Goal: Information Seeking & Learning: Compare options

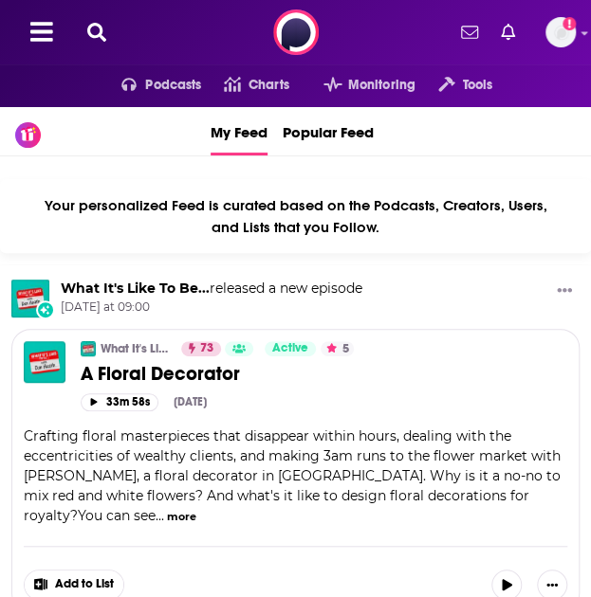
click at [103, 35] on icon at bounding box center [96, 32] width 19 height 19
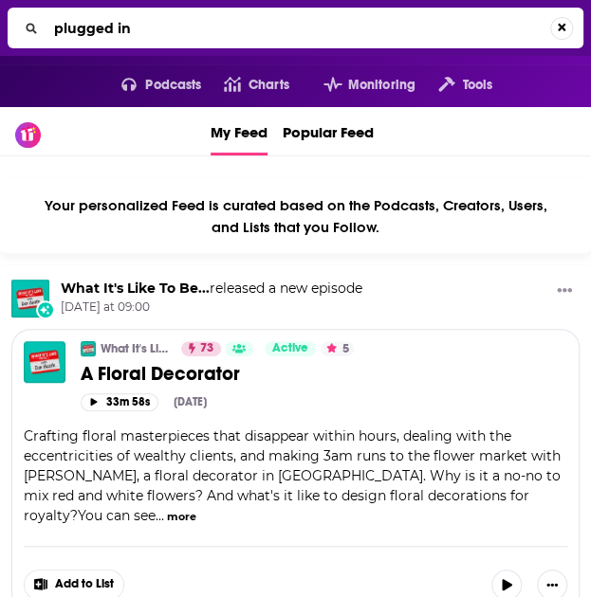
type input "plugged in"
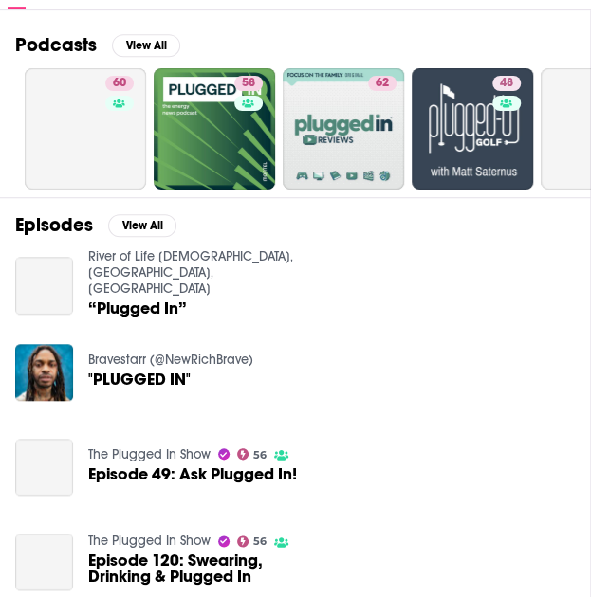
scroll to position [211, 0]
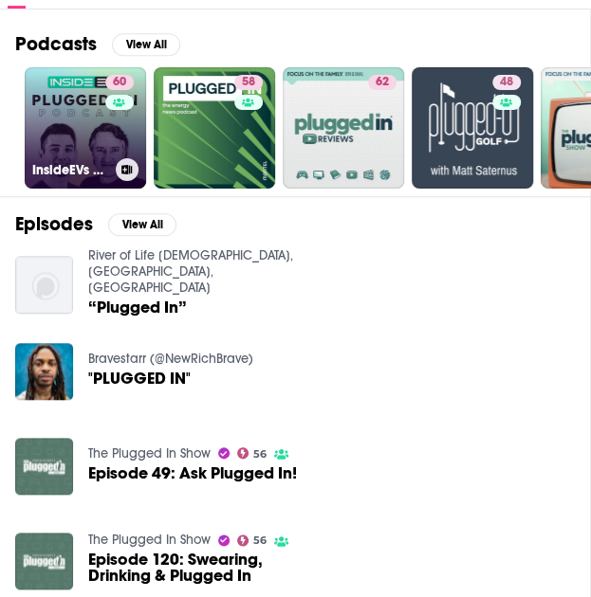
click at [66, 121] on link "60 InsideEVs Plugged-In Podcast - Electric Vehicle News" at bounding box center [85, 127] width 121 height 121
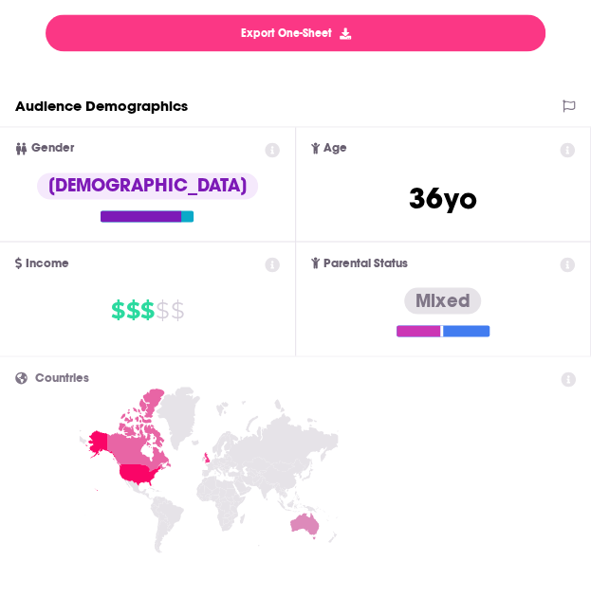
scroll to position [349, 0]
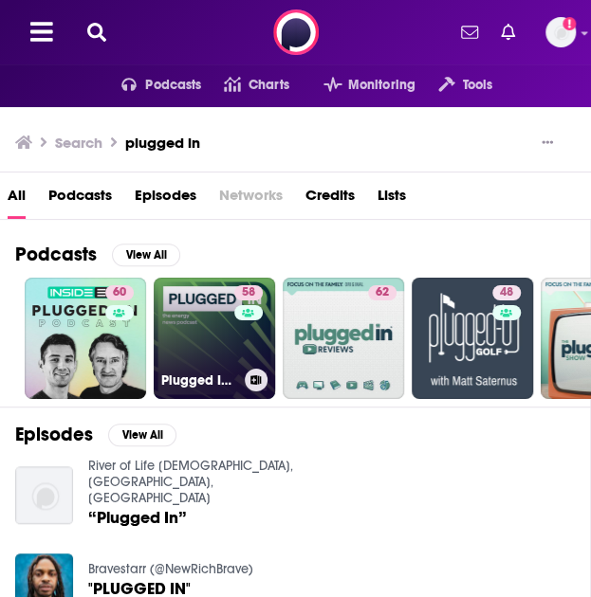
click at [176, 342] on link "58 Plugged In: the energy news podcast" at bounding box center [214, 338] width 121 height 121
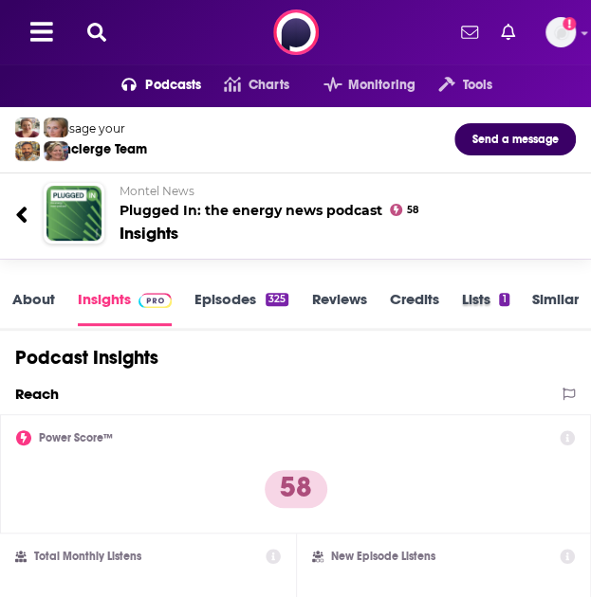
click at [529, 301] on div "Lists 1" at bounding box center [496, 309] width 70 height 39
click at [533, 300] on link "Similar" at bounding box center [555, 308] width 46 height 36
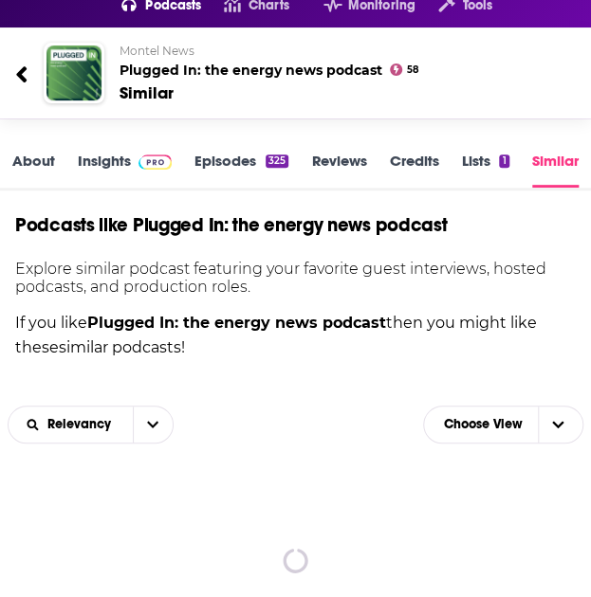
scroll to position [85, 0]
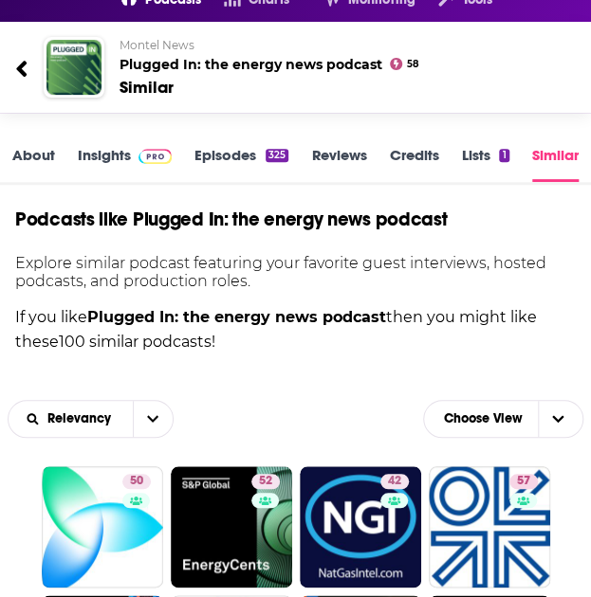
click at [172, 164] on img at bounding box center [154, 156] width 33 height 15
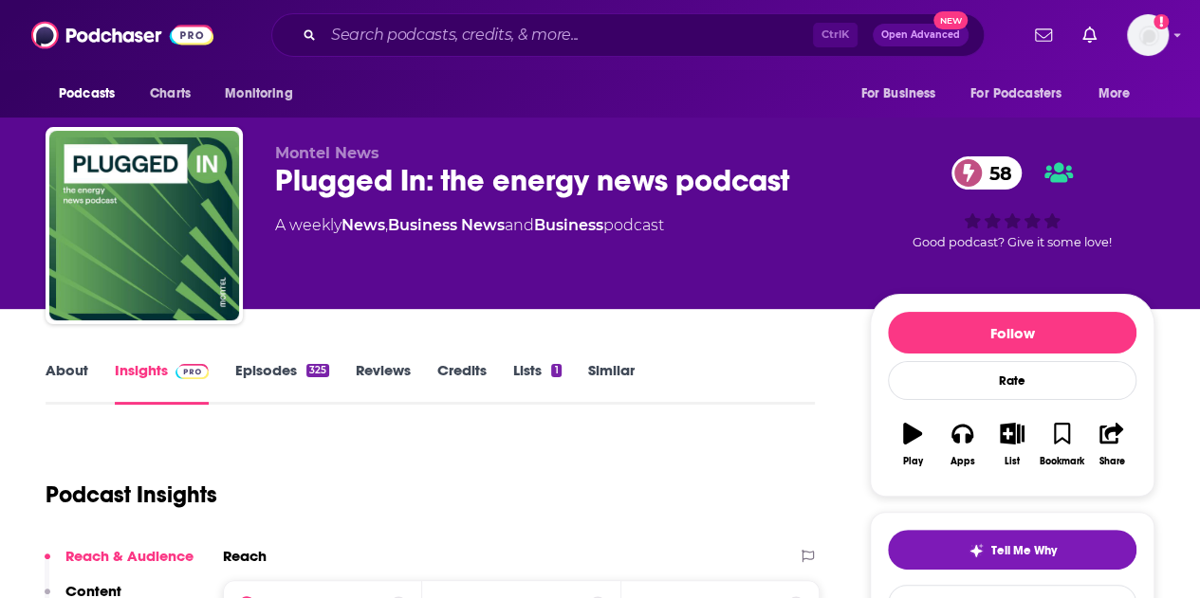
scroll to position [286, 0]
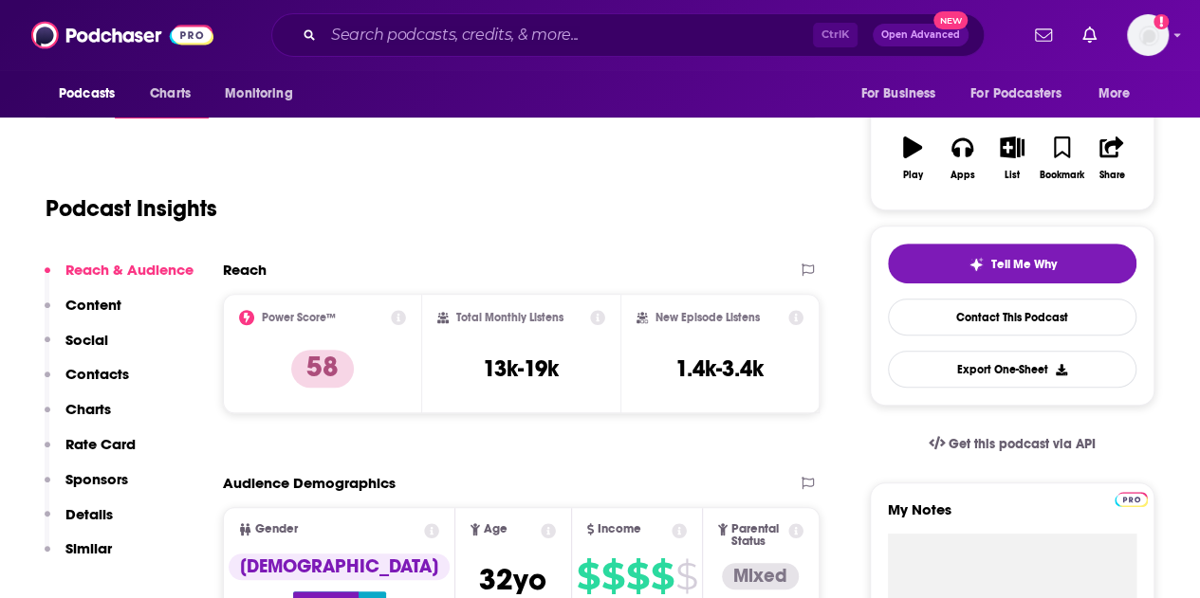
click at [397, 320] on icon at bounding box center [398, 317] width 15 height 15
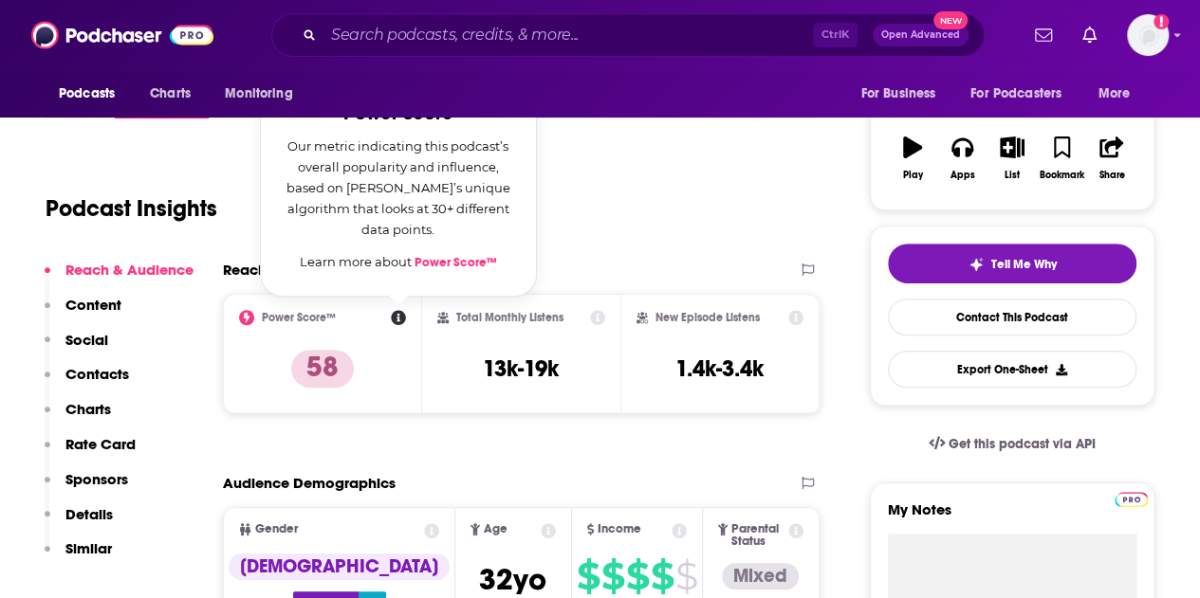
click at [339, 355] on p "58" at bounding box center [322, 369] width 63 height 38
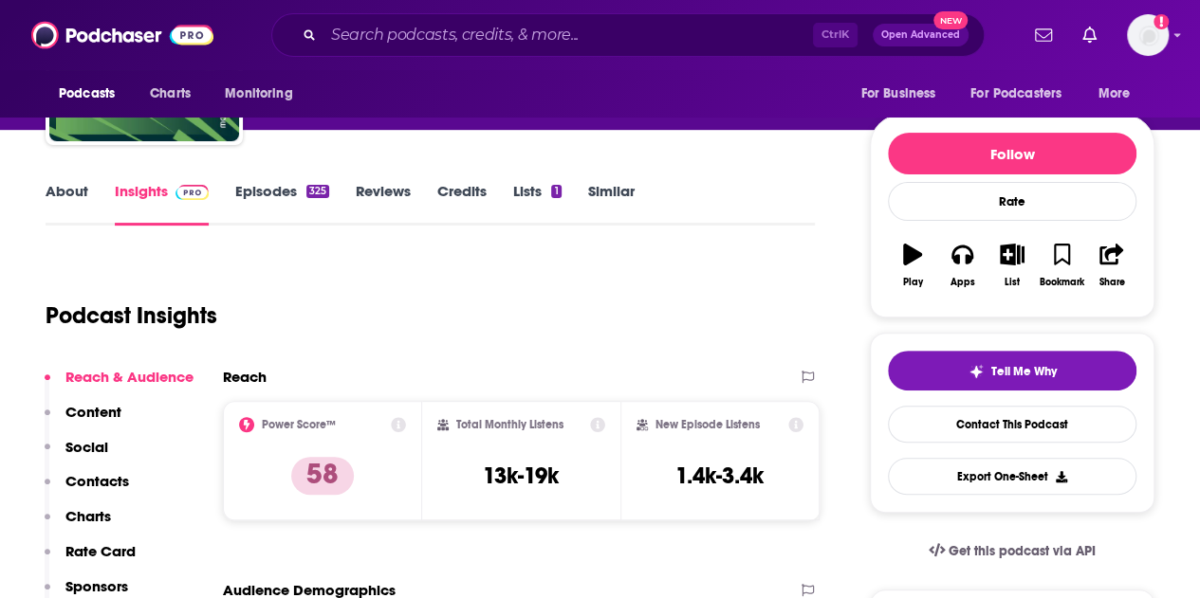
scroll to position [0, 0]
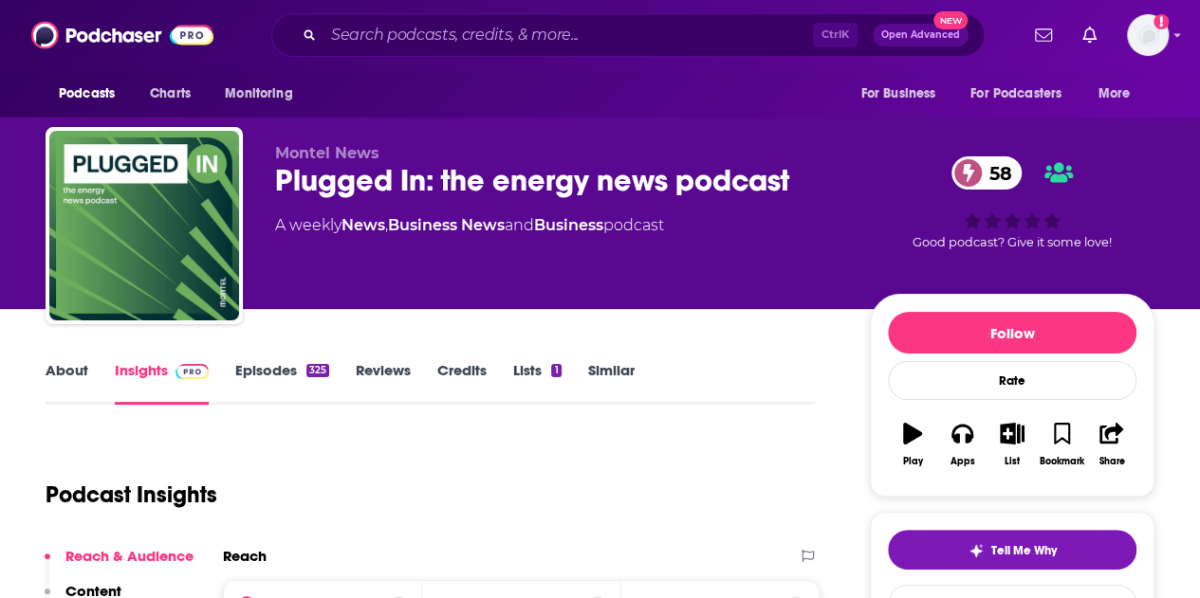
click at [590, 366] on link "Similar" at bounding box center [611, 383] width 46 height 44
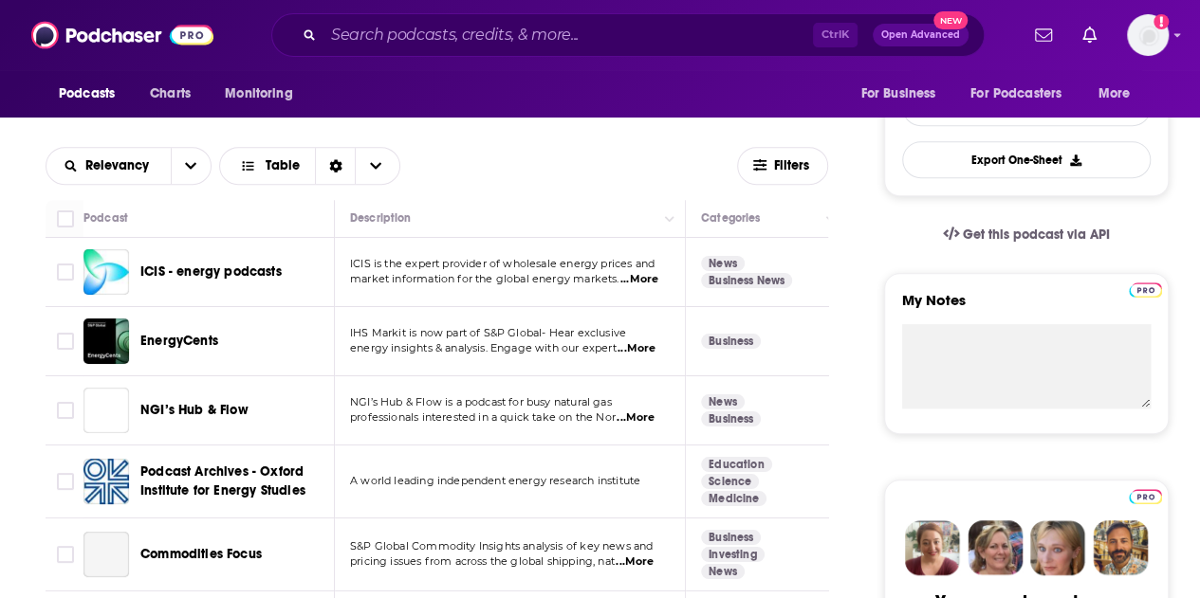
scroll to position [422, 0]
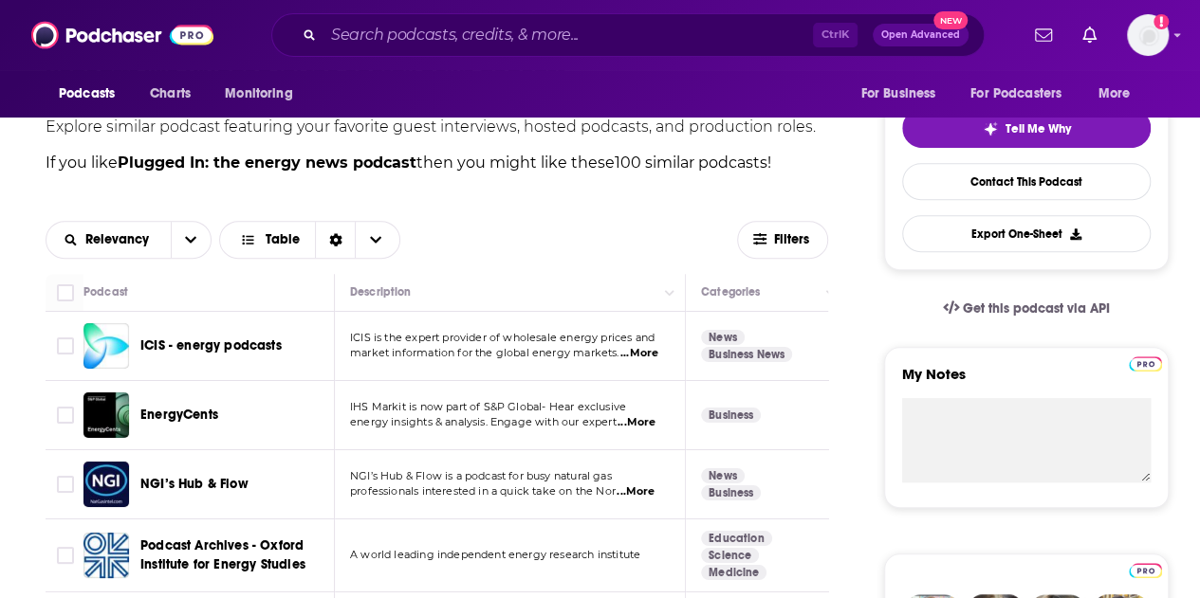
click at [590, 353] on span "...More" at bounding box center [639, 353] width 38 height 15
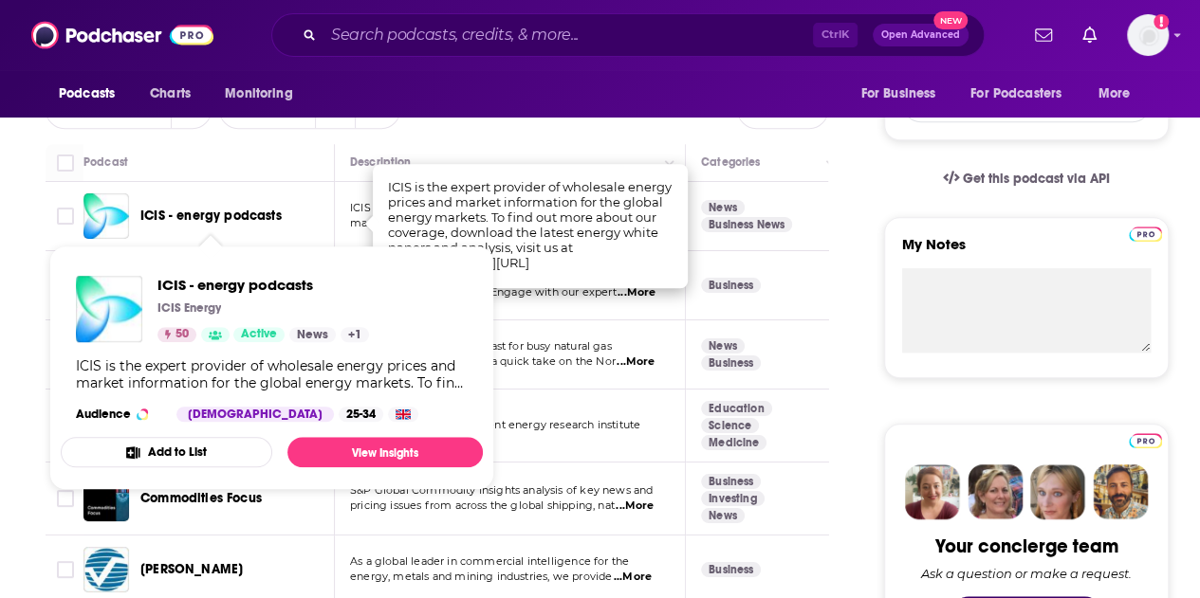
scroll to position [554, 0]
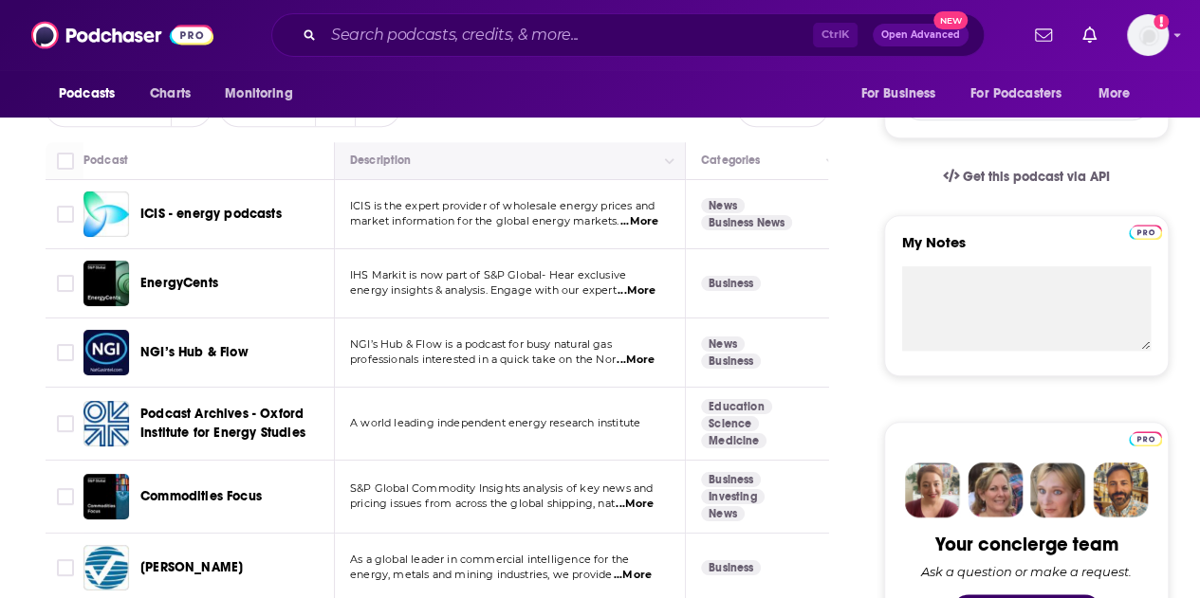
click at [571, 143] on th "Description" at bounding box center [510, 161] width 351 height 38
click at [590, 298] on span "...More" at bounding box center [636, 291] width 38 height 15
click at [349, 374] on td "NGI’s Hub & Flow is a podcast for busy natural gas professionals interested in …" at bounding box center [510, 353] width 351 height 69
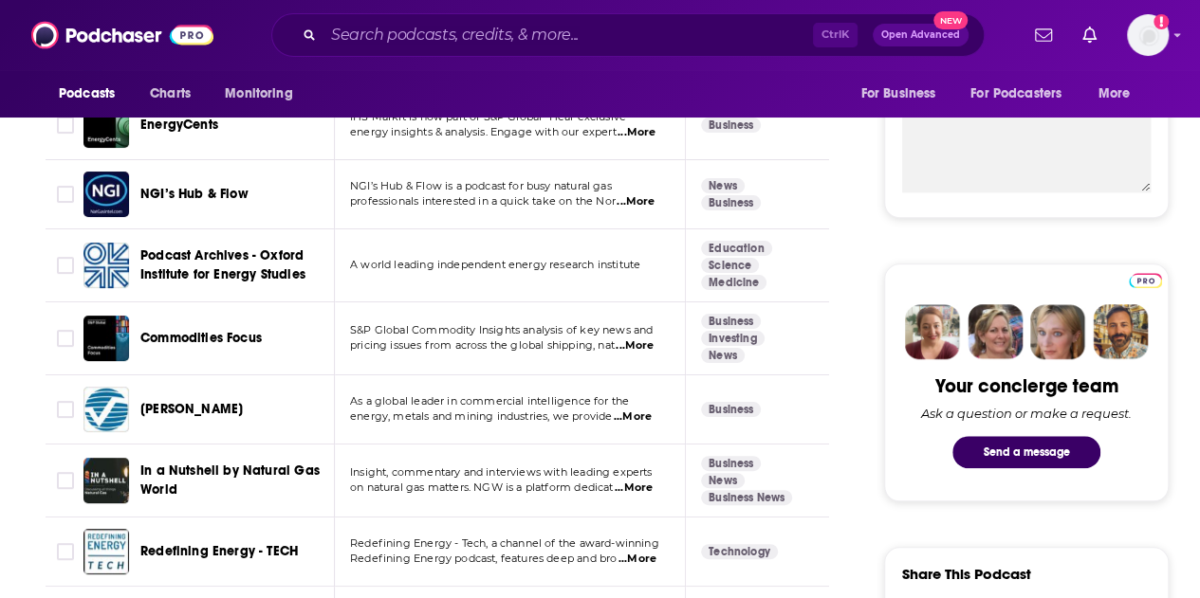
scroll to position [722, 0]
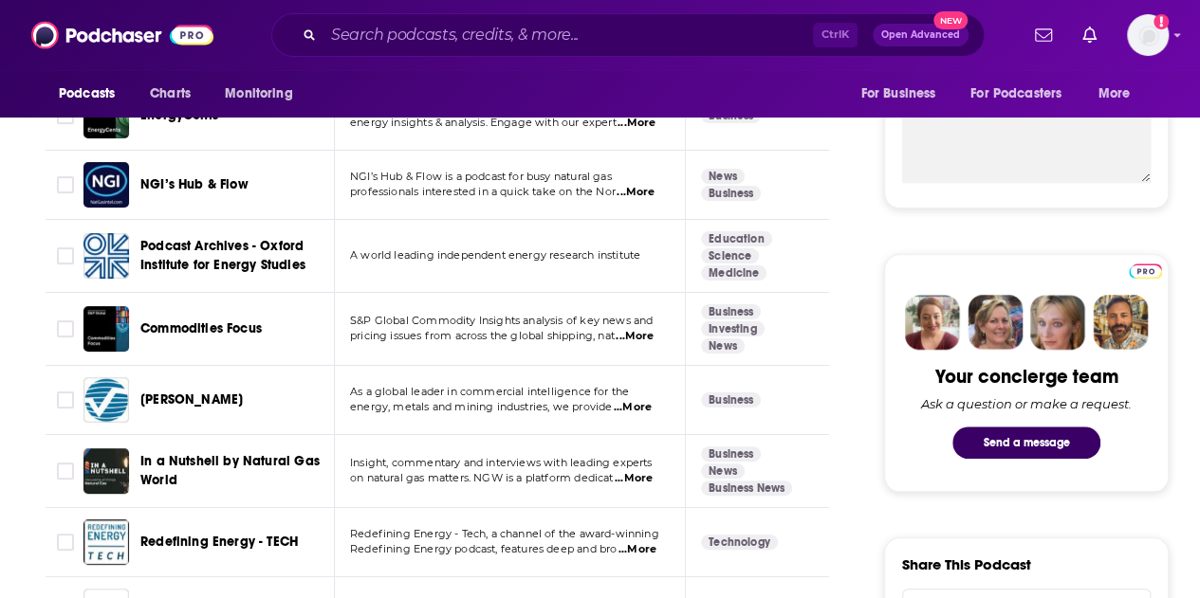
click at [590, 331] on p "pricing issues from across the global shipping, nat ...More" at bounding box center [509, 336] width 319 height 15
click at [590, 332] on span "...More" at bounding box center [634, 336] width 38 height 15
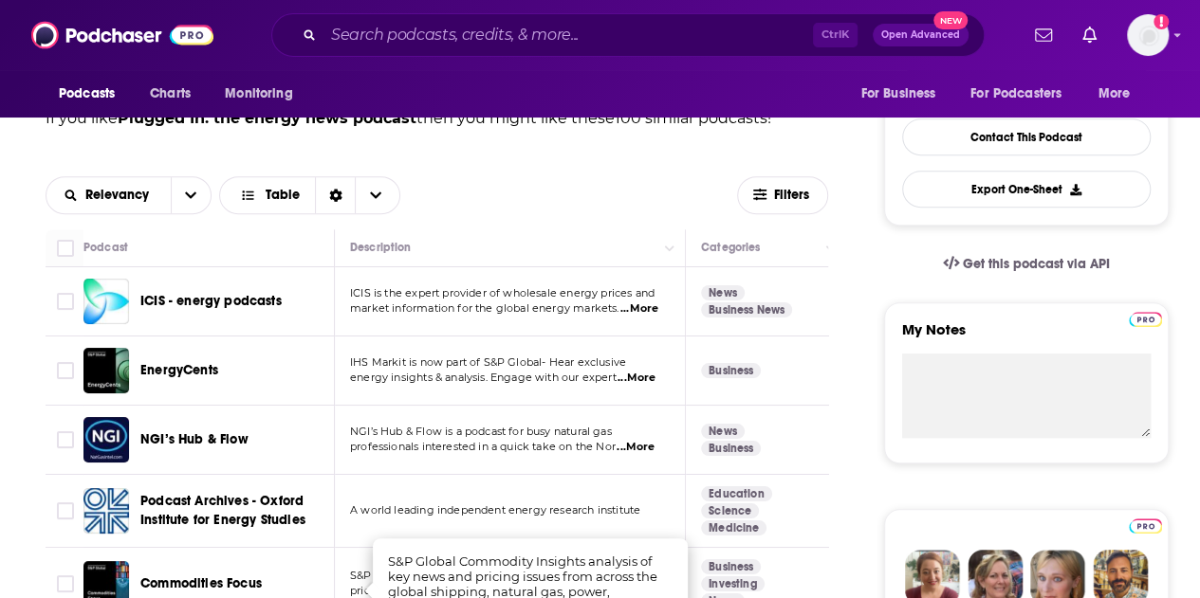
scroll to position [463, 0]
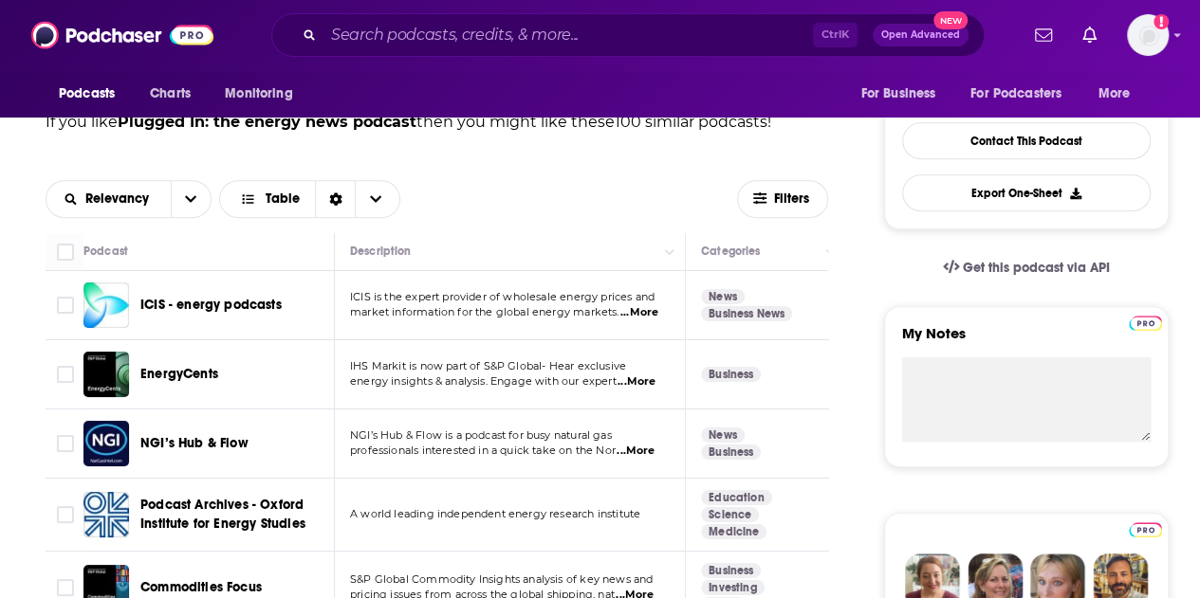
click at [250, 306] on span "ICIS - energy podcasts" at bounding box center [210, 305] width 141 height 16
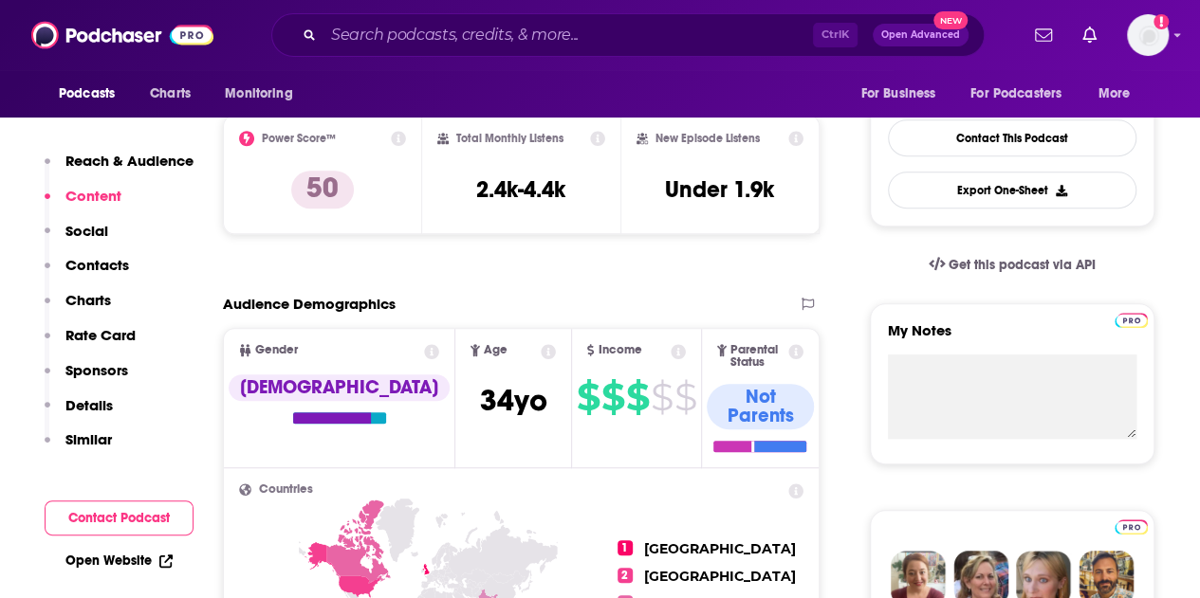
scroll to position [457, 0]
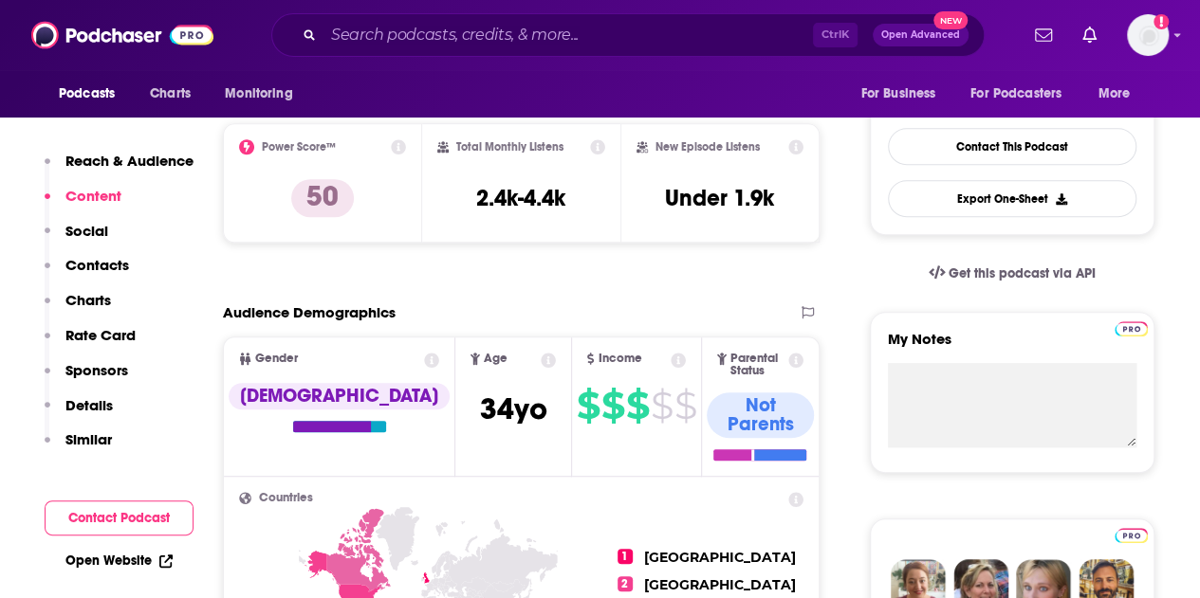
click at [112, 567] on link "Open Website" at bounding box center [118, 561] width 107 height 16
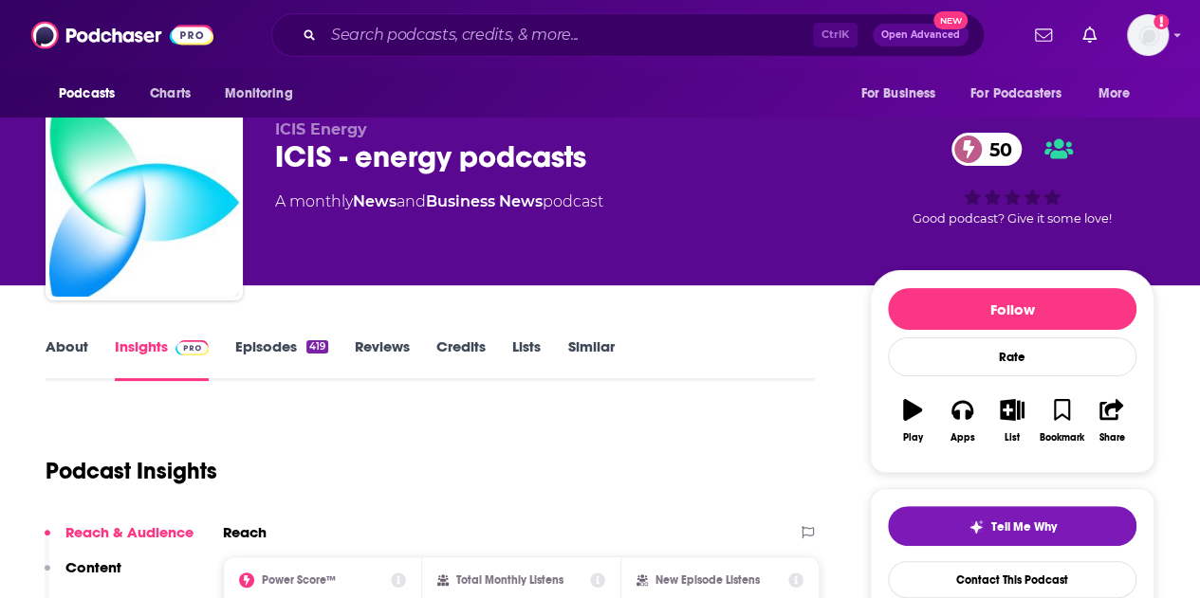
scroll to position [1, 0]
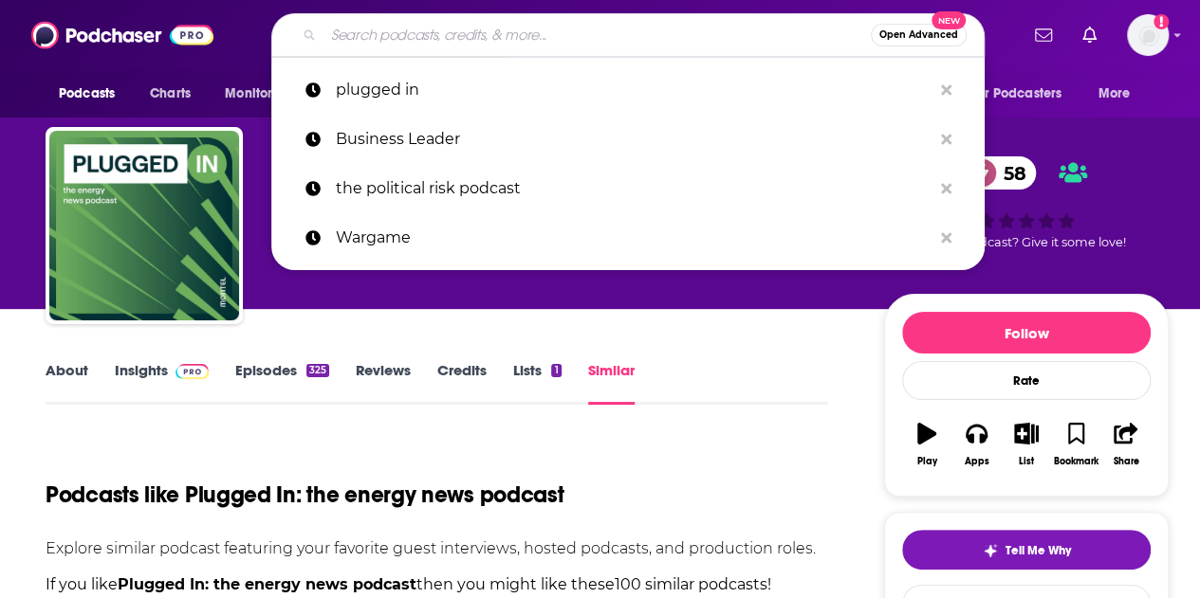
click at [491, 28] on input "Search podcasts, credits, & more..." at bounding box center [596, 35] width 547 height 30
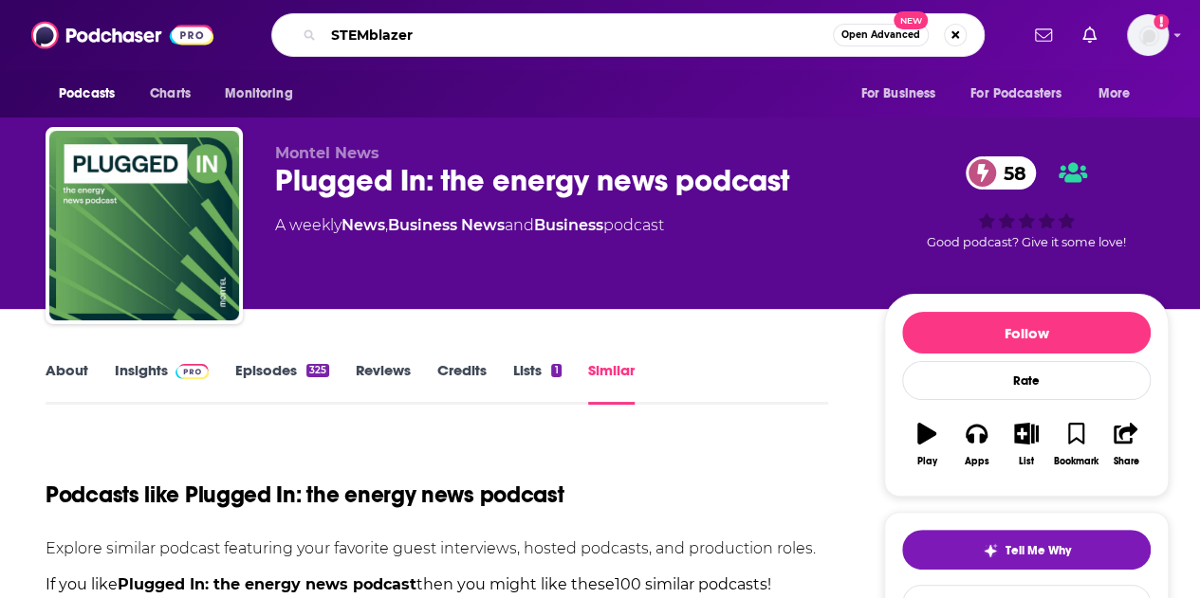
type input "STEMblazers"
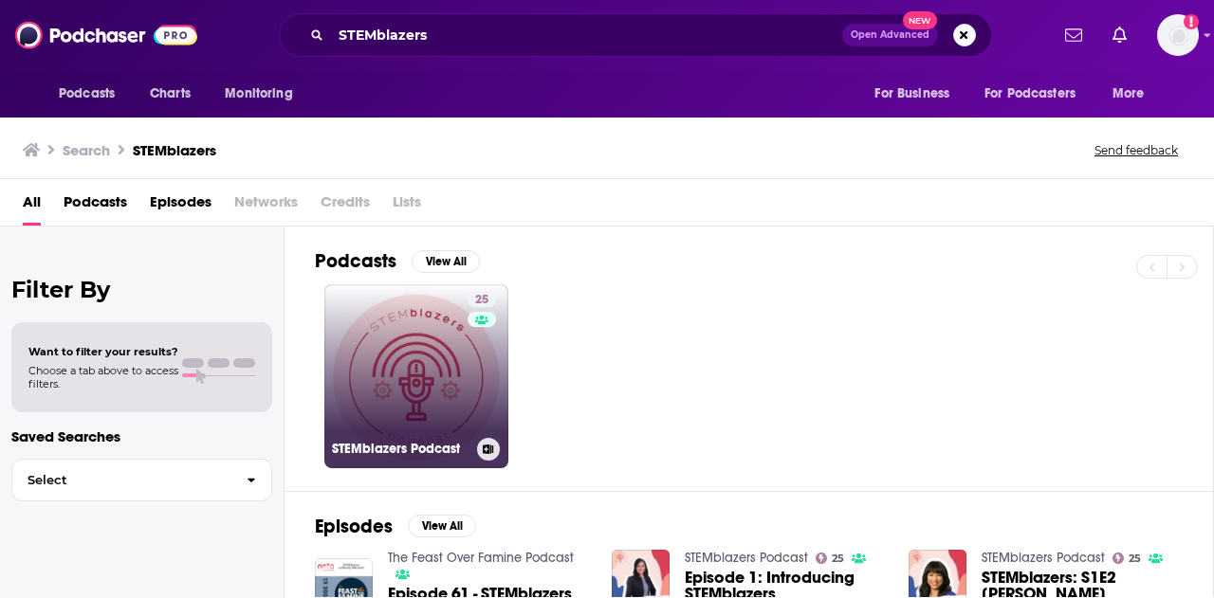
click at [403, 359] on link "25 STEMblazers Podcast" at bounding box center [416, 376] width 184 height 184
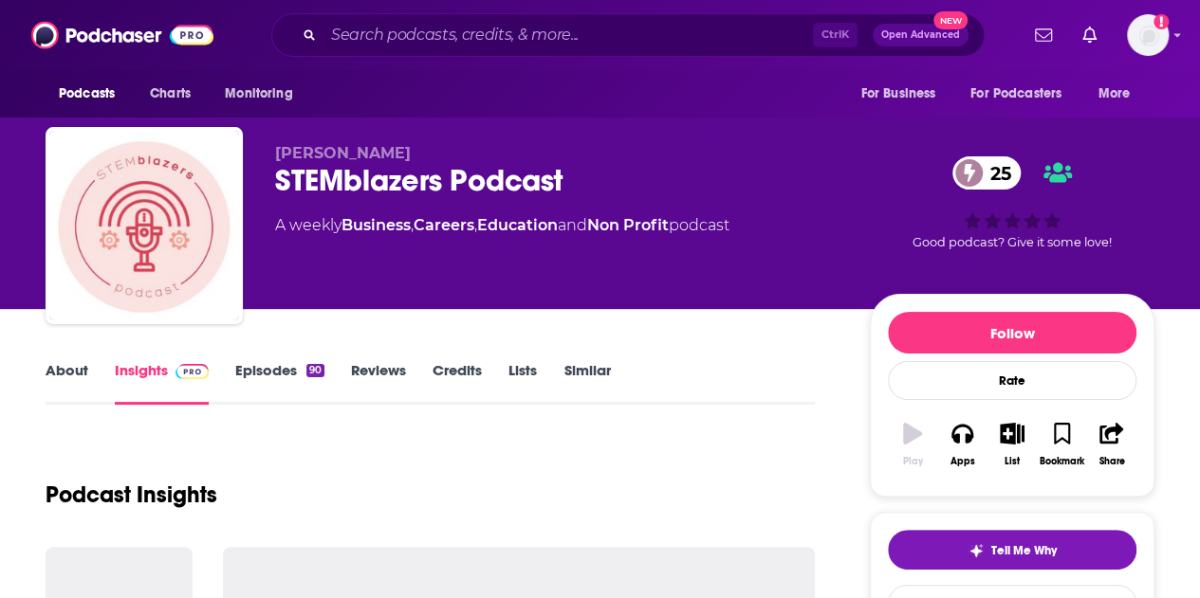
click at [590, 369] on link "Similar" at bounding box center [586, 383] width 46 height 44
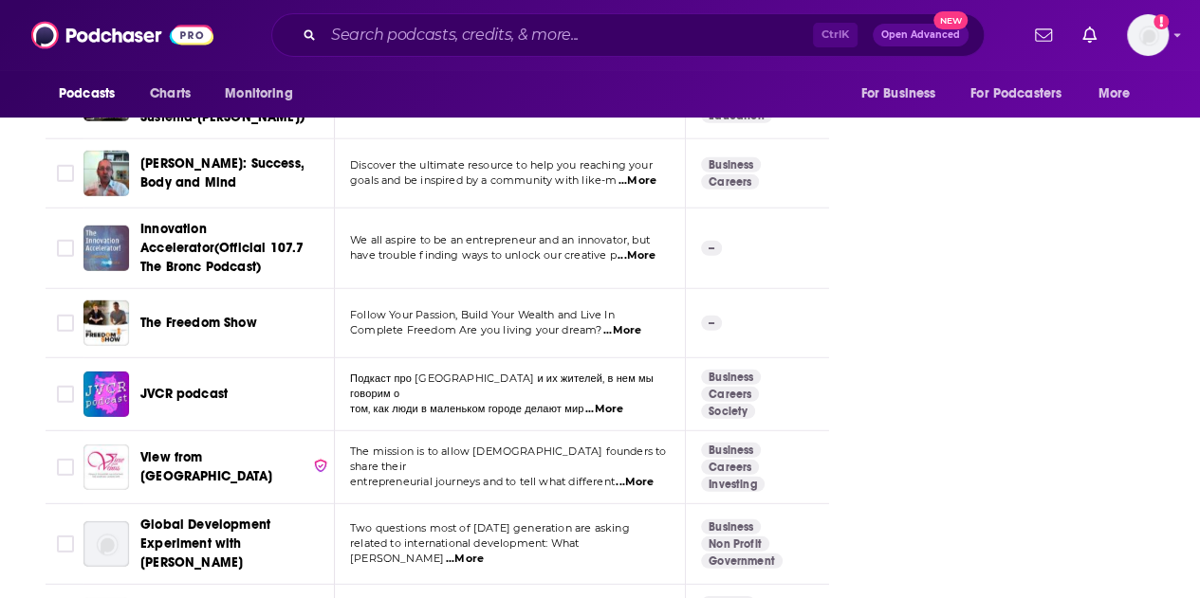
scroll to position [3258, 0]
